Goal: Information Seeking & Learning: Learn about a topic

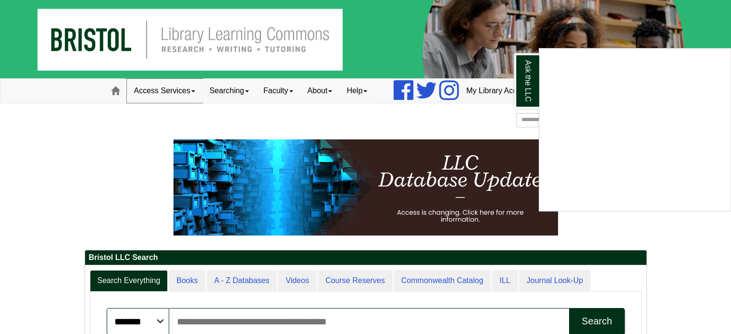
click at [185, 101] on div "Ask the LLC" at bounding box center [365, 167] width 731 height 334
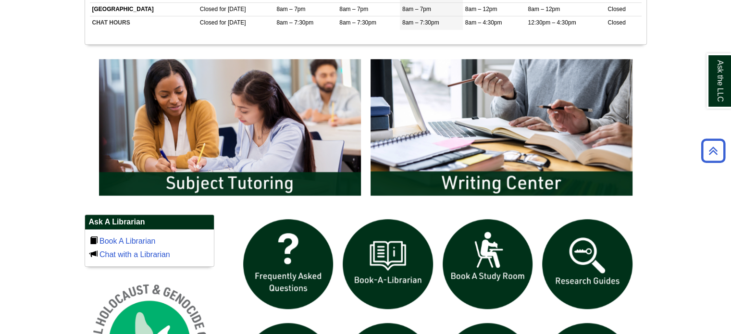
scroll to position [529, 0]
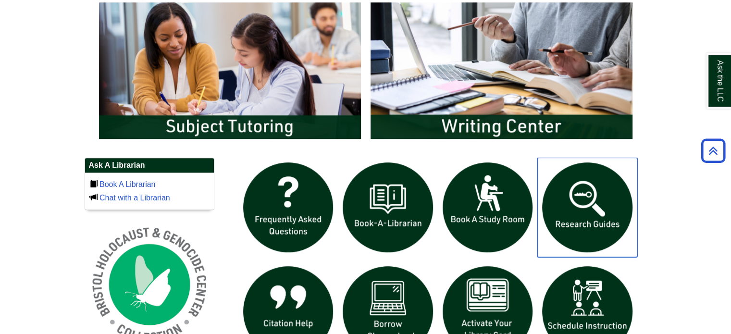
click at [587, 194] on img "slideshow" at bounding box center [587, 208] width 100 height 100
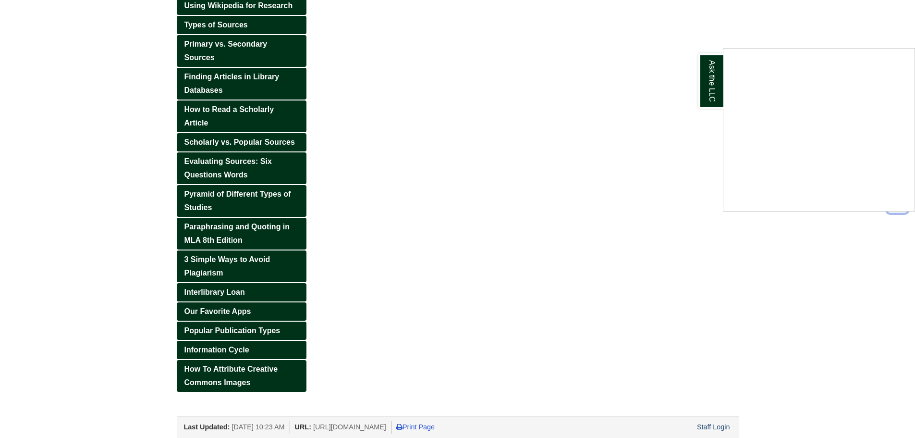
scroll to position [254, 0]
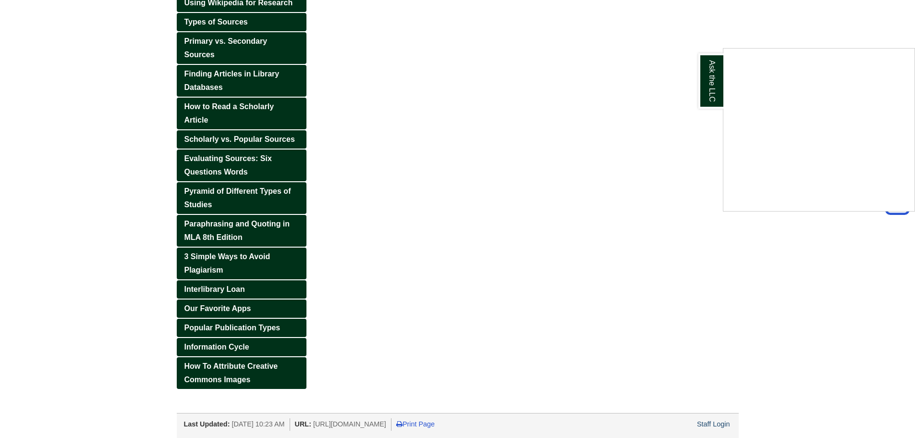
click at [235, 164] on div "Ask the LLC" at bounding box center [457, 219] width 915 height 438
drag, startPoint x: 72, startPoint y: 153, endPoint x: 176, endPoint y: 156, distance: 104.3
click at [80, 152] on body "Skip to Main Content Toggle navigation Home Access Services Access Services Pol…" at bounding box center [457, 91] width 915 height 691
click at [177, 155] on link "Evaluating Sources: Six Questions Words" at bounding box center [242, 165] width 130 height 32
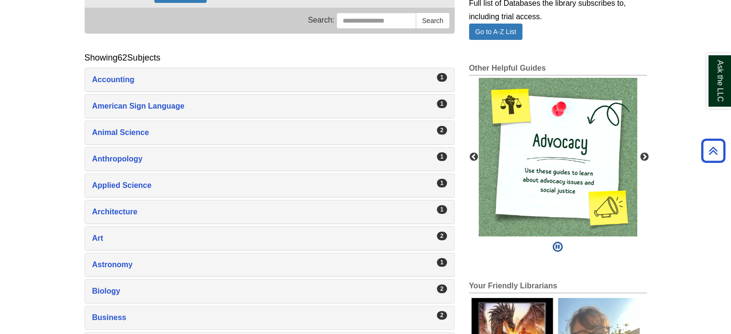
scroll to position [96, 0]
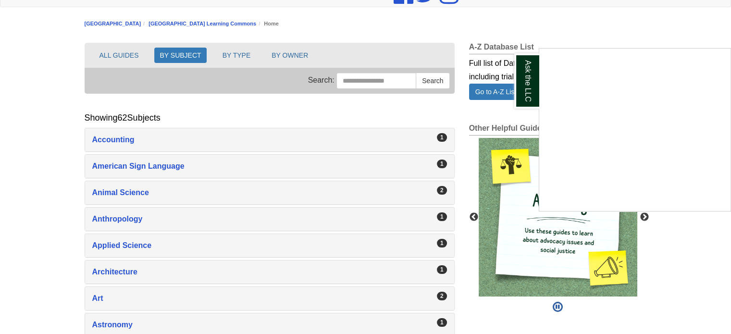
click at [643, 216] on div "Ask the LLC" at bounding box center [365, 167] width 731 height 334
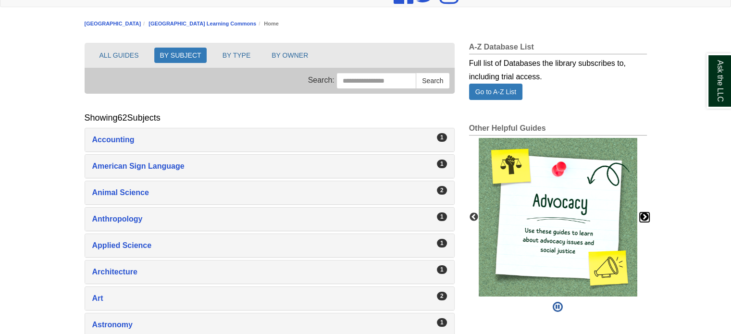
click at [644, 216] on button "Next" at bounding box center [645, 217] width 10 height 10
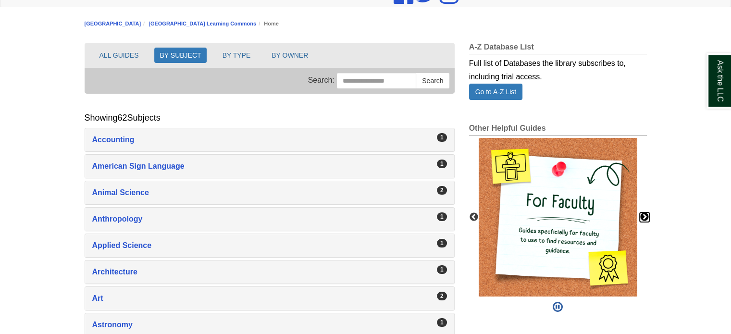
click at [644, 216] on button "Next" at bounding box center [645, 217] width 10 height 10
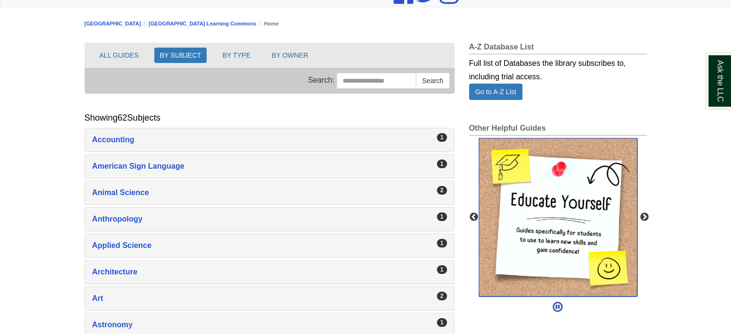
click at [603, 224] on img "slideshow" at bounding box center [558, 217] width 159 height 159
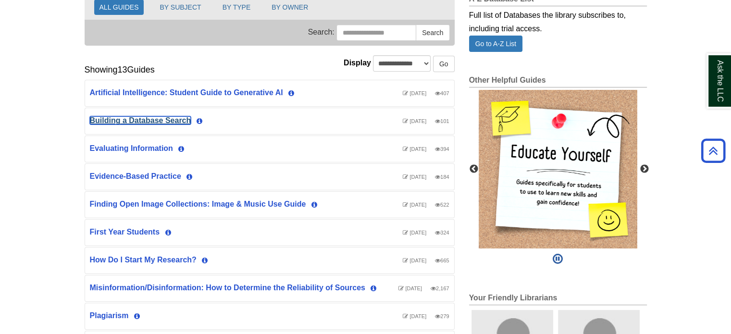
click at [124, 117] on link "Building a Database Search" at bounding box center [140, 120] width 101 height 8
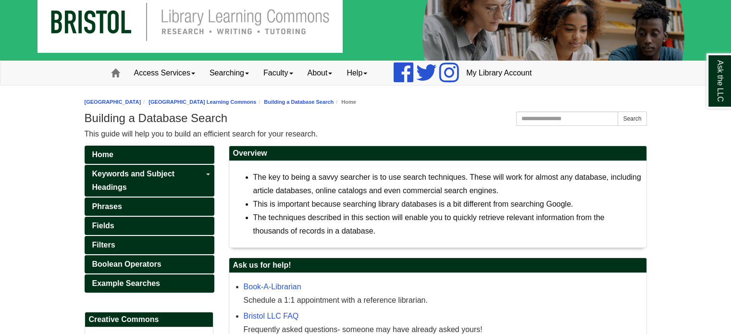
scroll to position [156, 0]
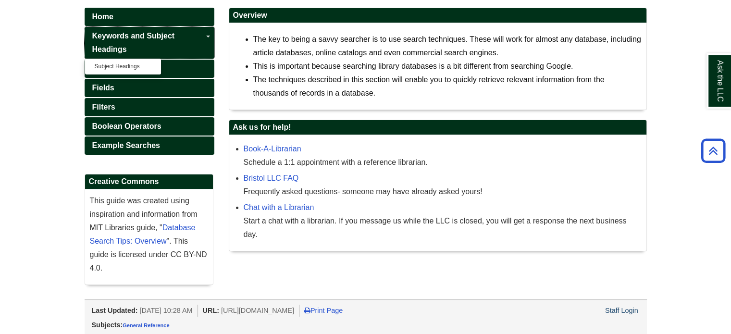
click at [138, 44] on link "Keywords and Subject Headings" at bounding box center [150, 43] width 130 height 32
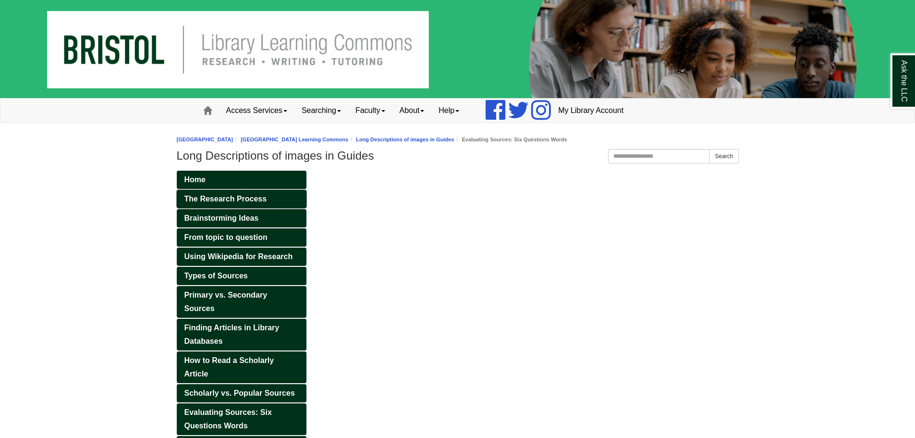
click at [215, 203] on span "The Research Process" at bounding box center [226, 199] width 83 height 8
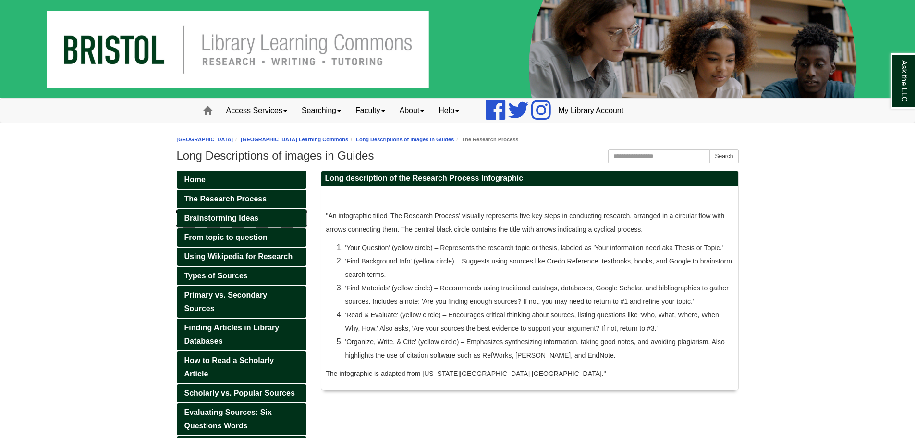
click at [245, 216] on span "Brainstorming Ideas" at bounding box center [222, 218] width 74 height 8
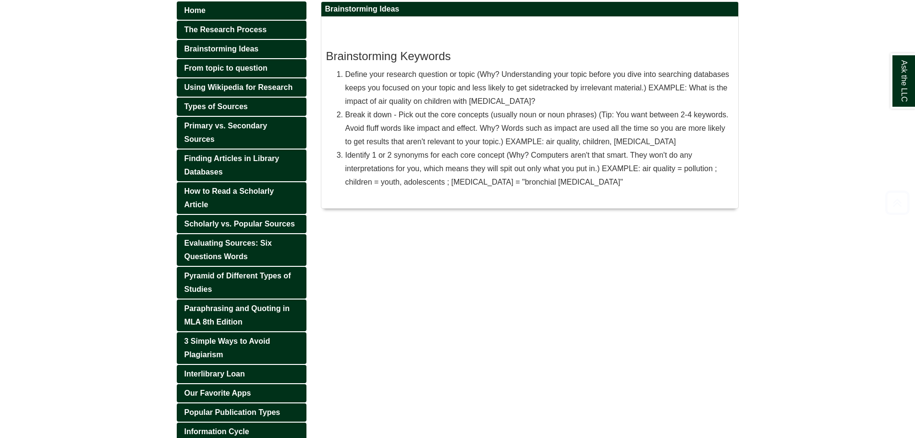
scroll to position [254, 0]
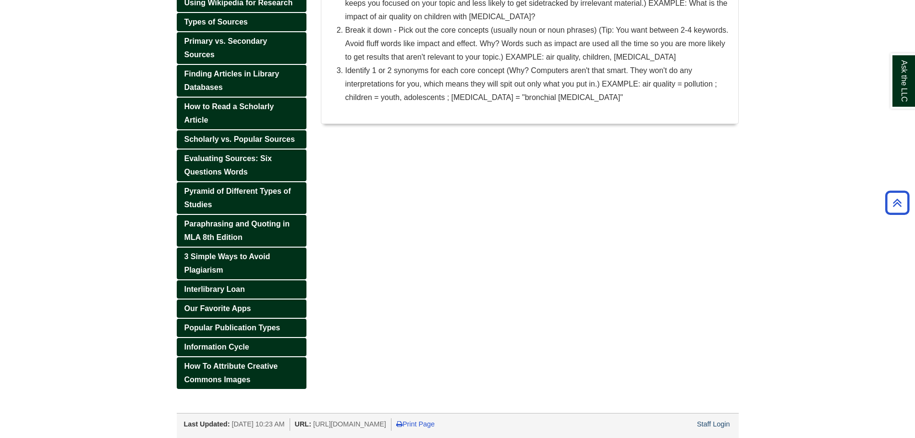
click at [718, 418] on div "Staff Login" at bounding box center [714, 424] width 36 height 12
click at [718, 428] on div "Staff Login" at bounding box center [714, 424] width 36 height 12
click at [718, 428] on link "Staff Login" at bounding box center [713, 424] width 33 height 8
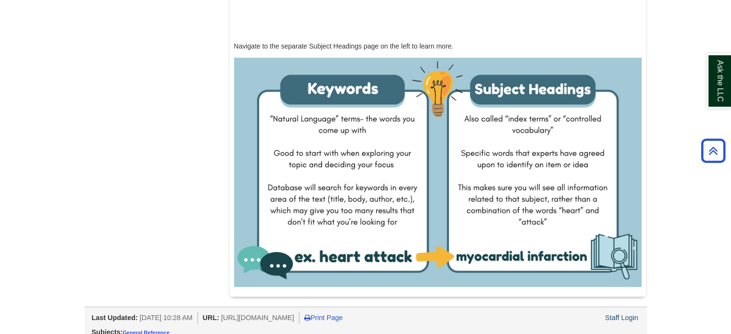
scroll to position [363, 0]
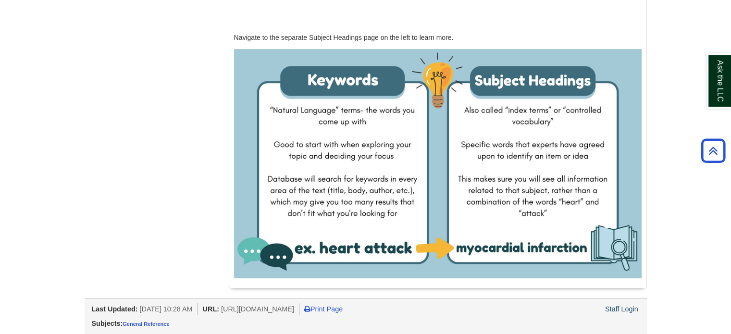
click at [617, 301] on div "Last Updated: [DATE] 10:28 AM URL: [URL][DOMAIN_NAME] Print Page Staff Login" at bounding box center [369, 308] width 555 height 14
click at [617, 307] on link "Staff Login" at bounding box center [621, 309] width 33 height 8
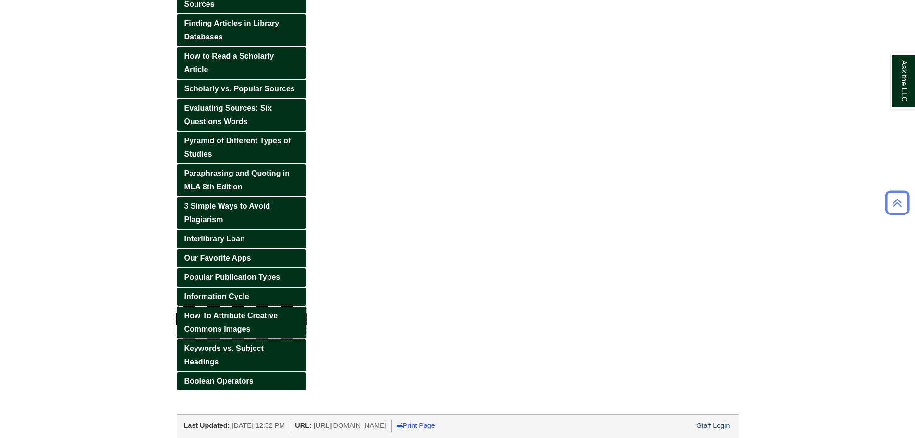
scroll to position [306, 0]
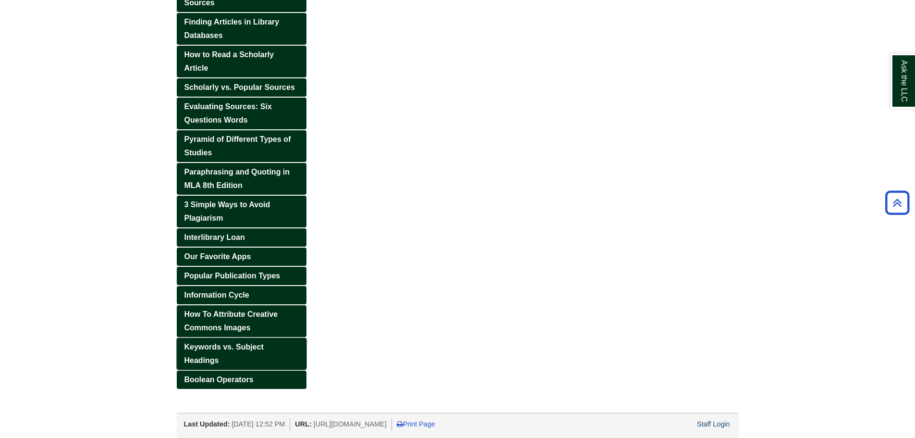
click at [241, 356] on link "Keywords vs. Subject Headings" at bounding box center [242, 354] width 130 height 32
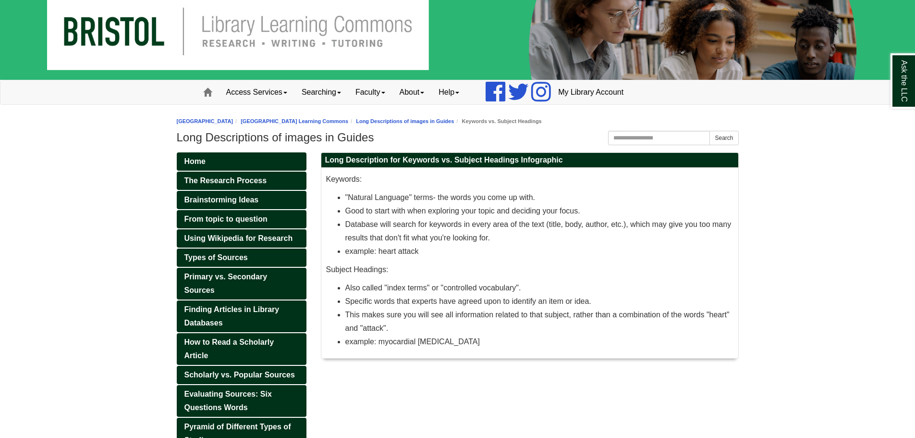
scroll to position [48, 0]
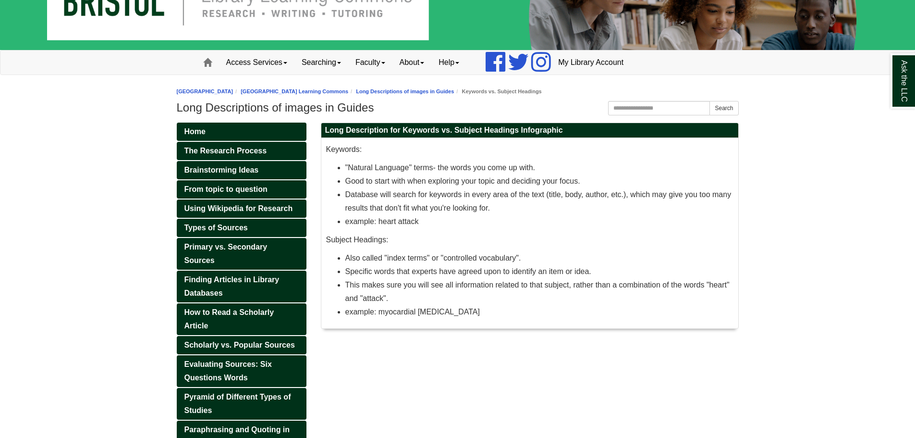
drag, startPoint x: 77, startPoint y: 217, endPoint x: 83, endPoint y: 199, distance: 18.7
click at [78, 217] on body "Skip to Main Content Toggle navigation Home Access Services Access Services Pol…" at bounding box center [457, 323] width 915 height 743
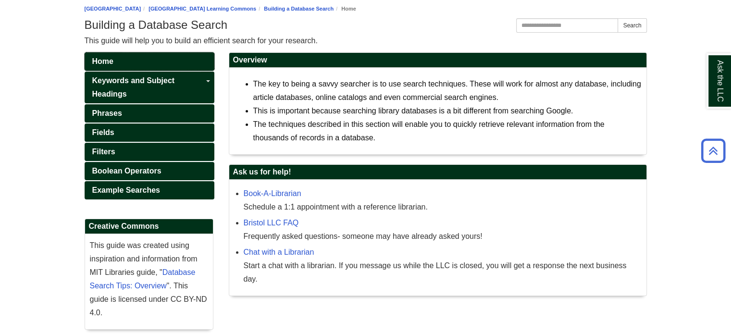
scroll to position [60, 0]
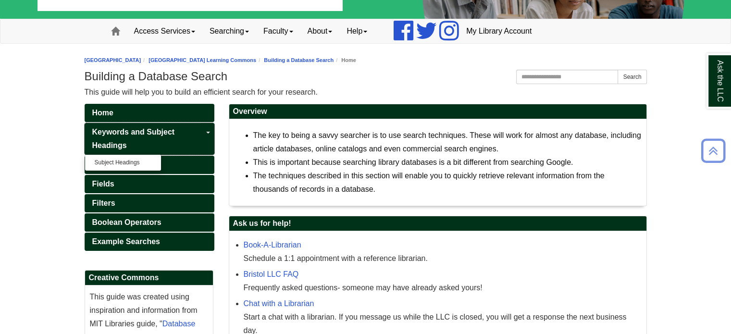
click at [131, 148] on link "Keywords and Subject Headings" at bounding box center [150, 139] width 130 height 32
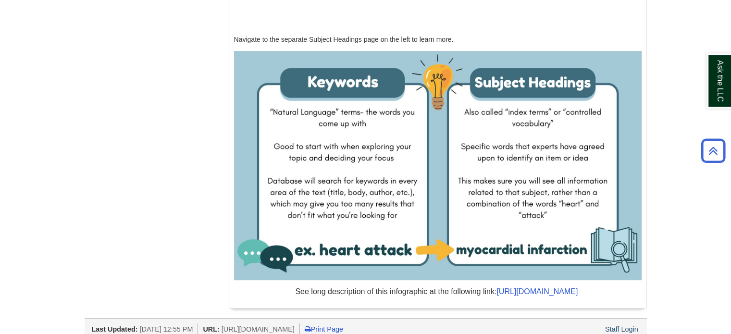
scroll to position [395, 0]
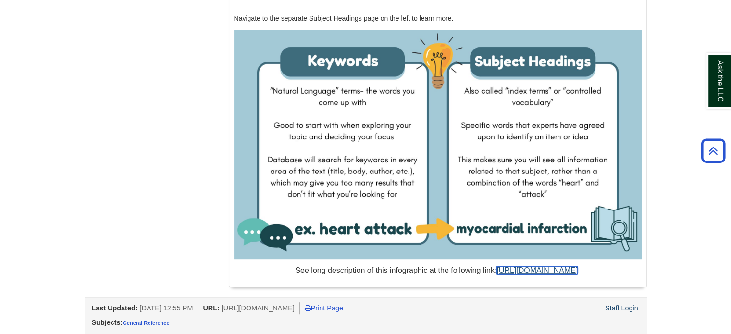
click at [520, 266] on link "[URL][DOMAIN_NAME]" at bounding box center [536, 270] width 81 height 8
click at [153, 127] on div "Home Keywords and Subject Headings Subject Headings Phrases Fields Filters Bool…" at bounding box center [365, 39] width 577 height 516
